Goal: Task Accomplishment & Management: Use online tool/utility

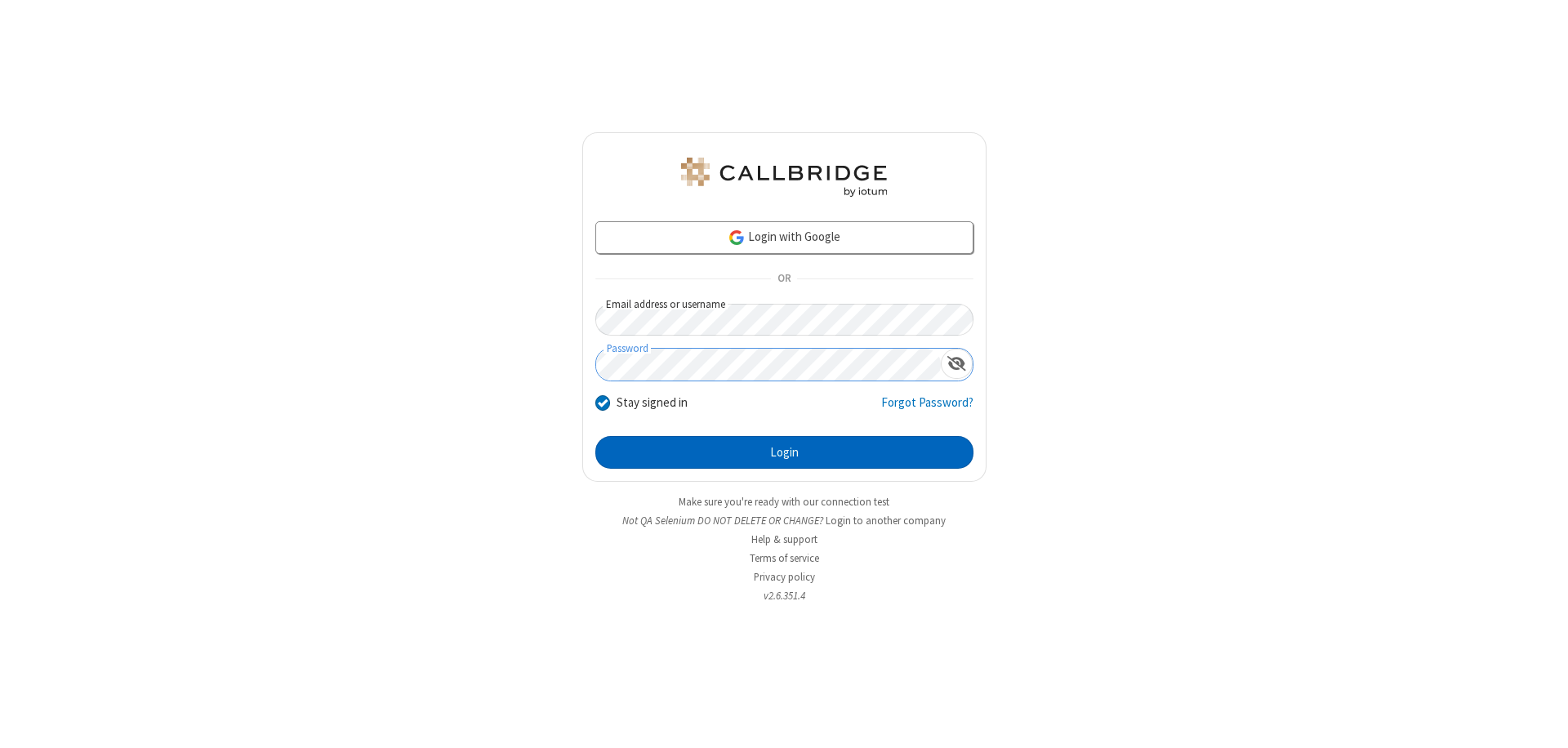
click at [784, 453] on button "Login" at bounding box center [784, 452] width 378 height 32
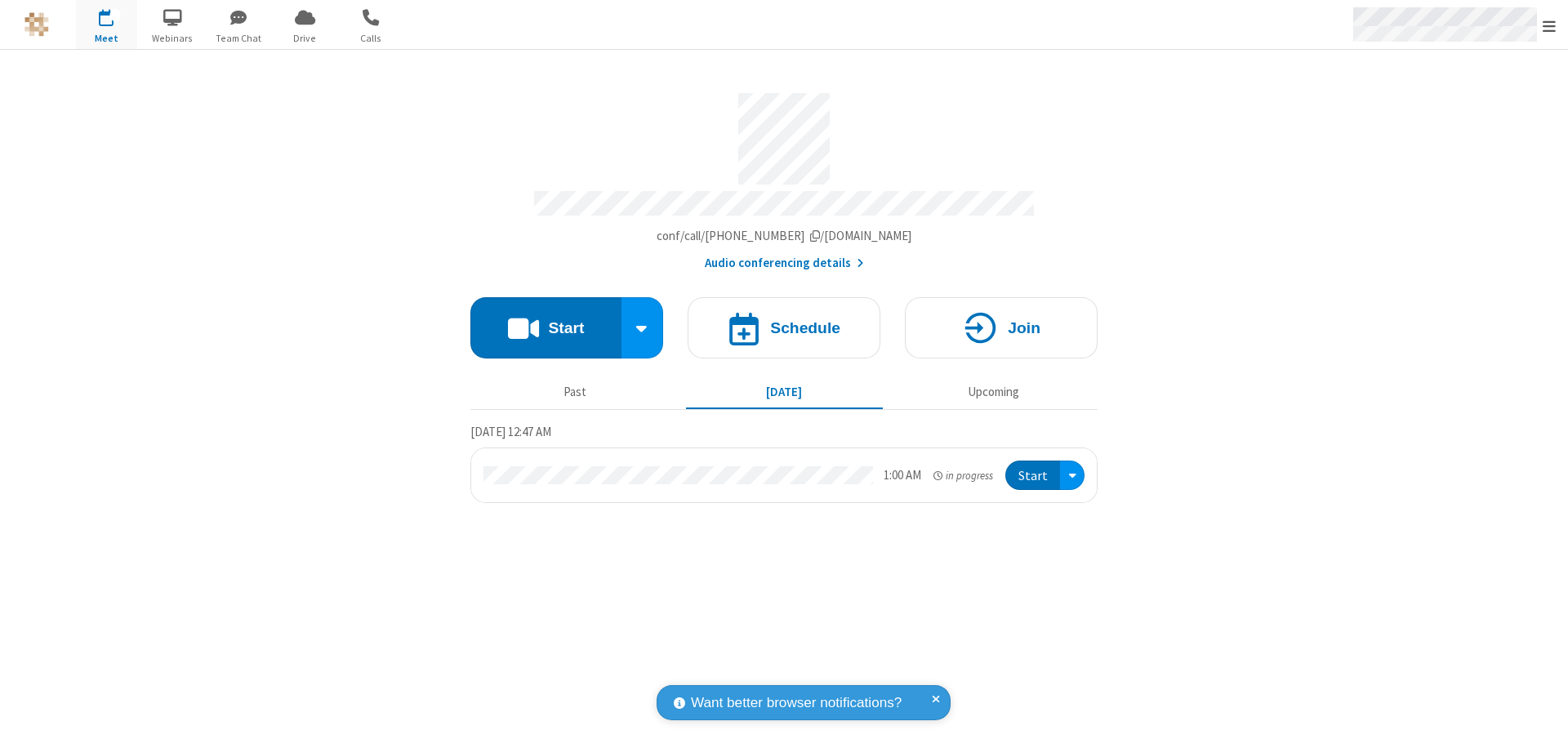
click at [1550, 25] on span "Open menu" at bounding box center [1549, 26] width 13 height 17
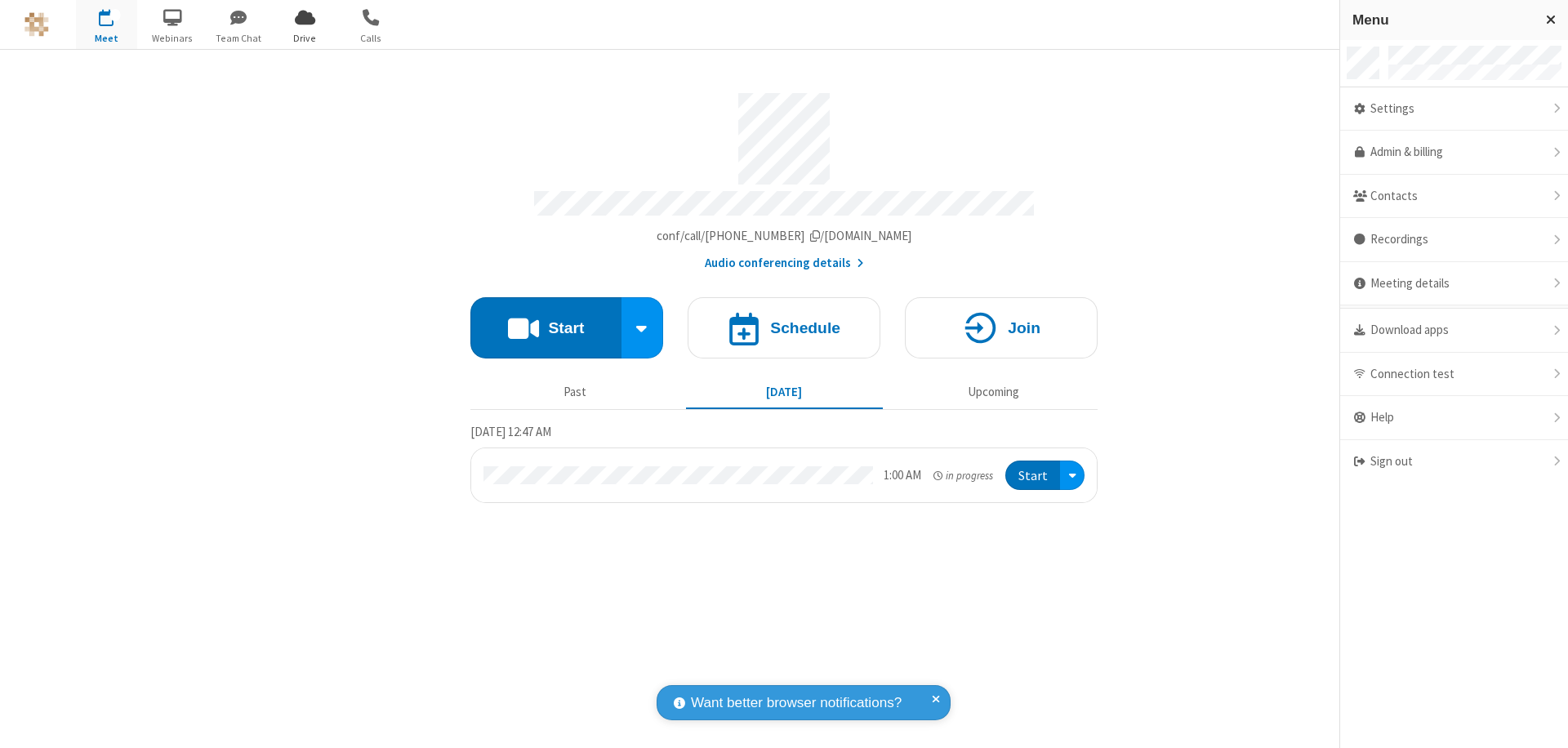
click at [305, 38] on span "Drive" at bounding box center [305, 38] width 61 height 15
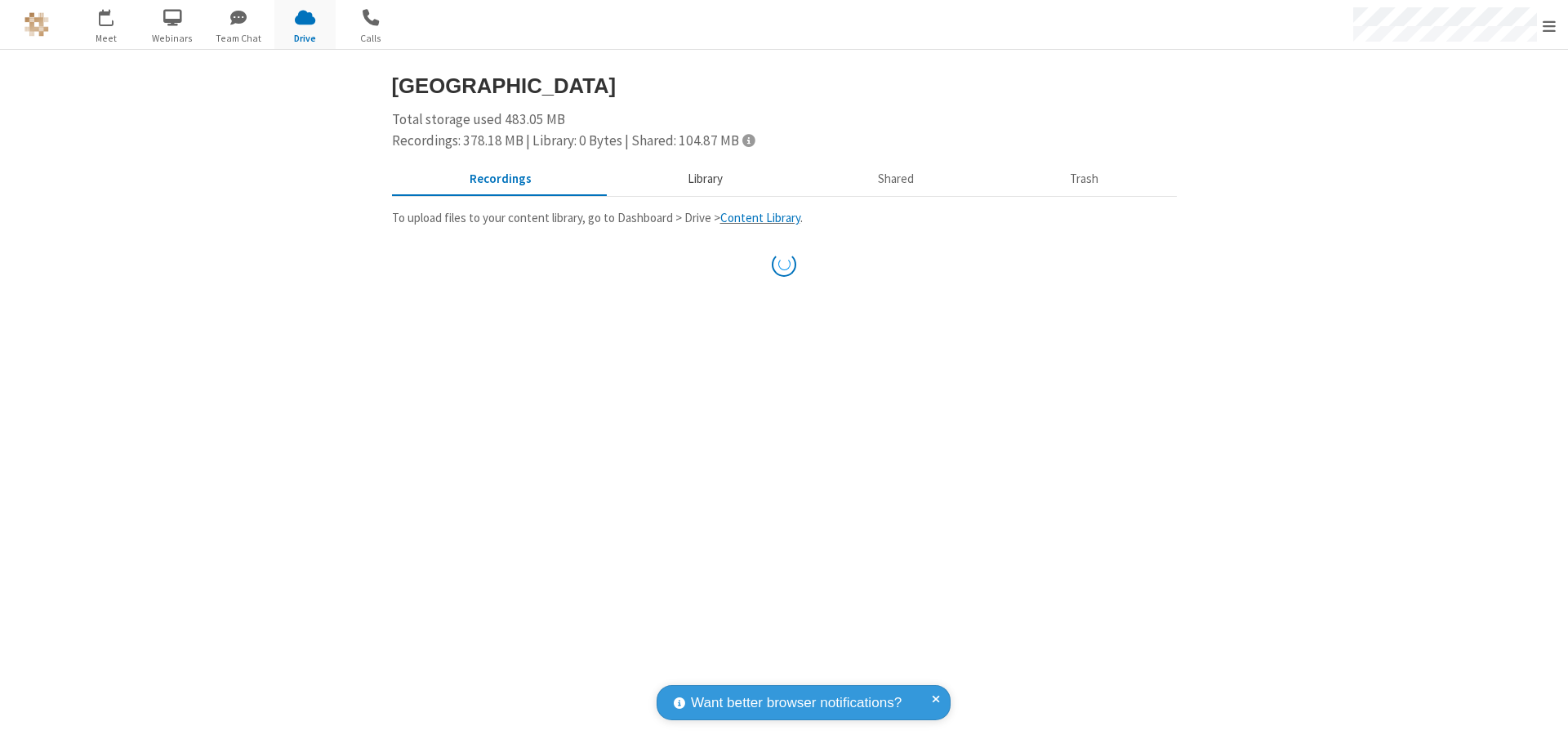
click at [697, 179] on button "Library" at bounding box center [704, 180] width 191 height 31
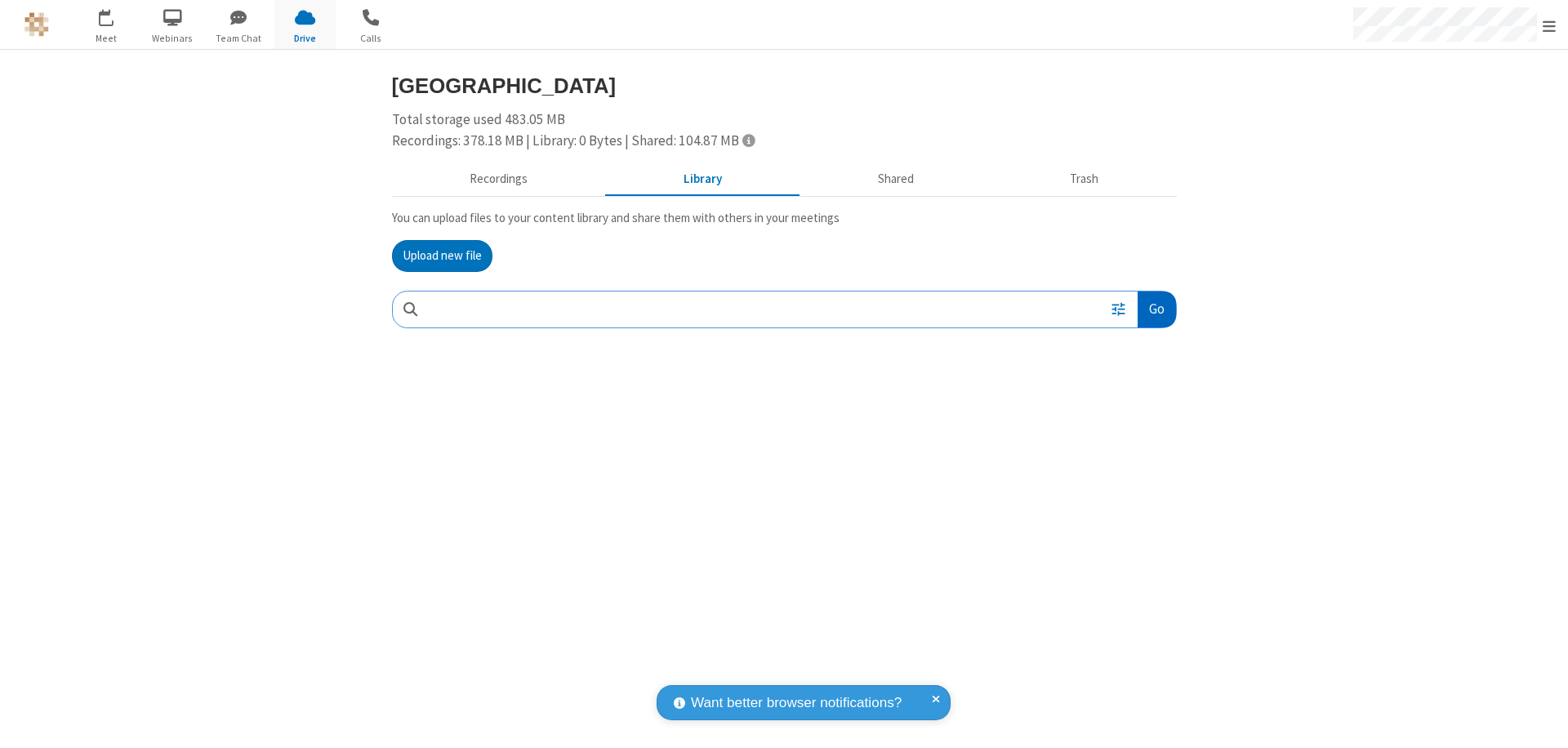
click at [1155, 308] on button "Go" at bounding box center [1156, 310] width 38 height 37
click at [442, 255] on button "Upload new file" at bounding box center [442, 256] width 101 height 32
